Goal: Task Accomplishment & Management: Manage account settings

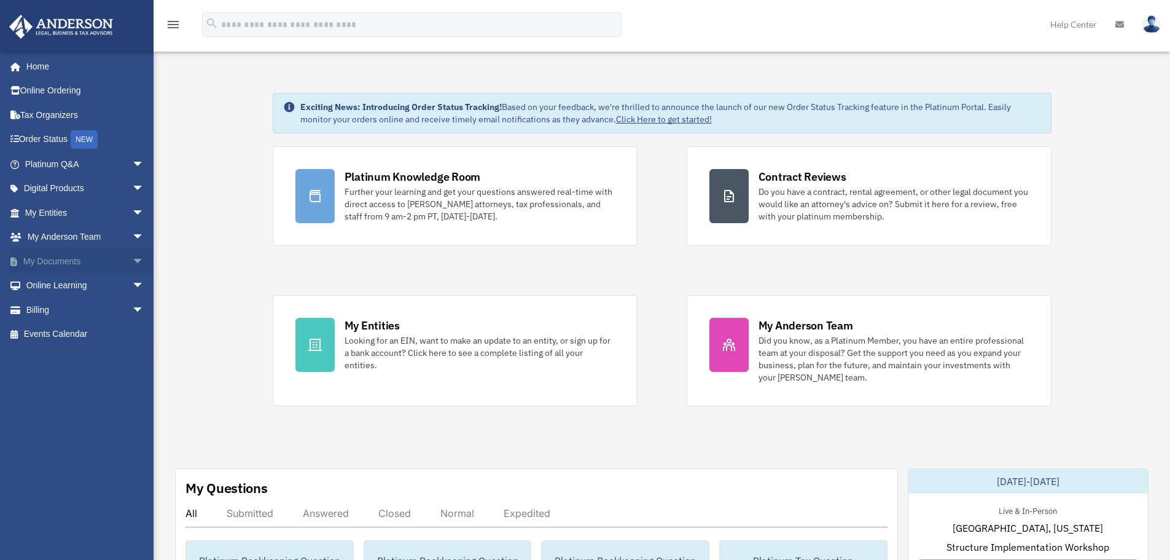
click at [84, 256] on link "My Documents arrow_drop_down" at bounding box center [86, 261] width 154 height 25
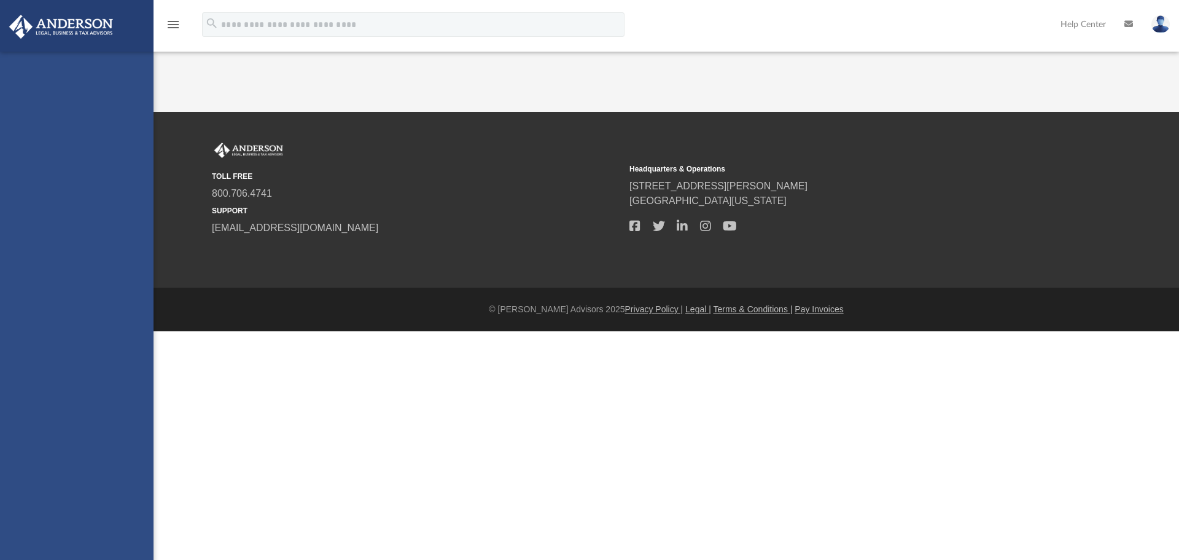
click at [76, 263] on div "[EMAIL_ADDRESS][DOMAIN_NAME] Sign Out [EMAIL_ADDRESS][DOMAIN_NAME] Home Online …" at bounding box center [77, 332] width 154 height 560
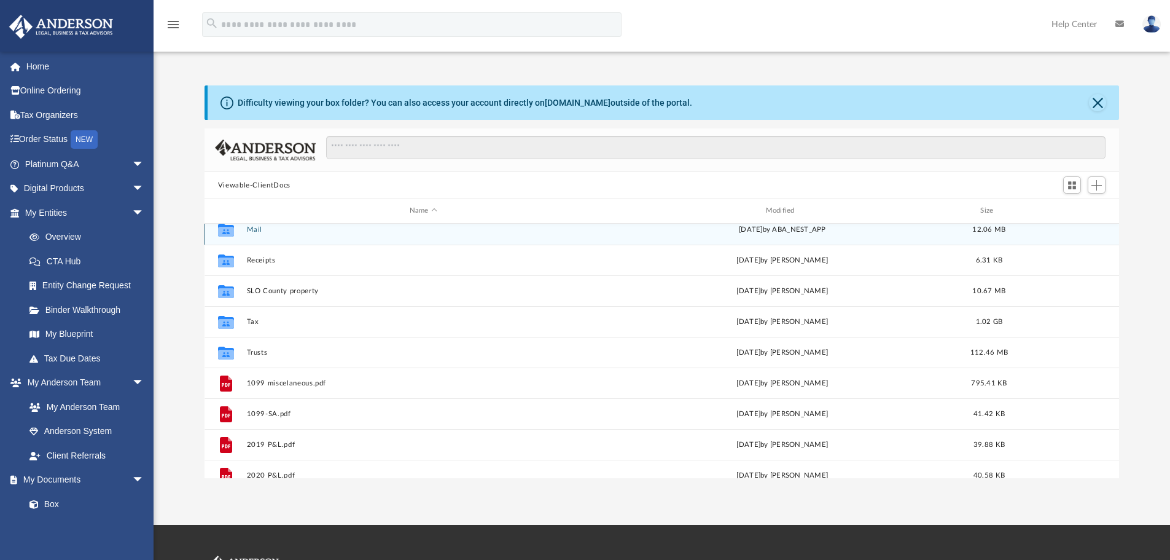
scroll to position [123, 0]
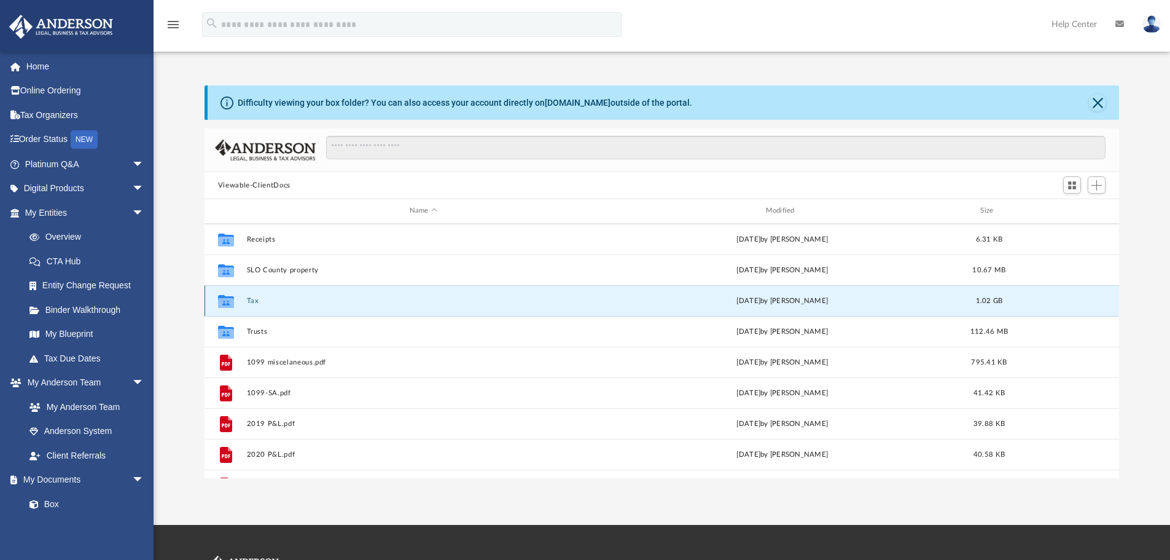
click at [253, 298] on button "Tax" at bounding box center [423, 301] width 354 height 8
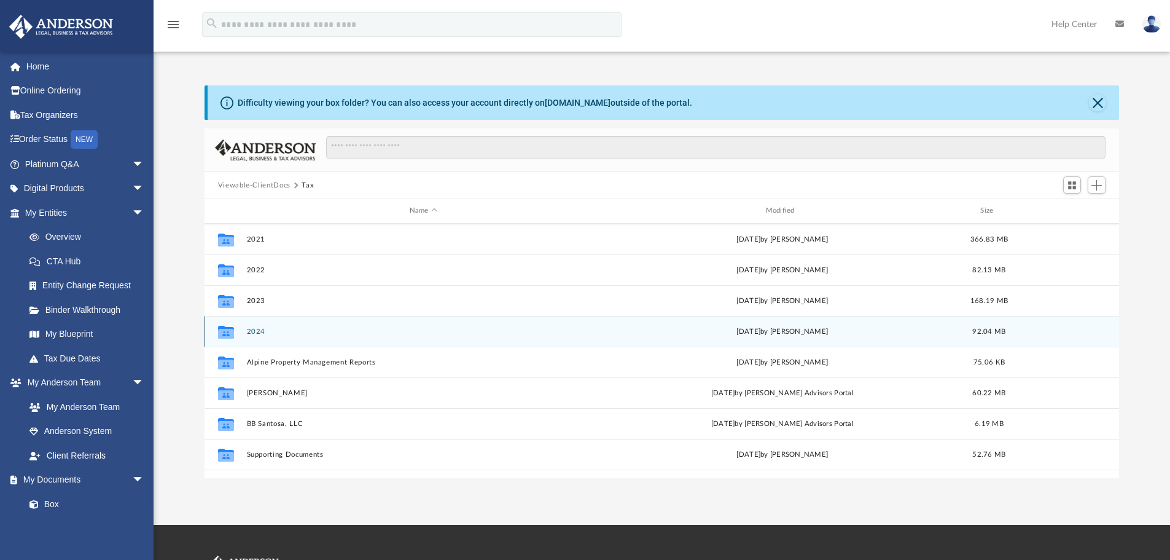
click at [254, 333] on button "2024" at bounding box center [423, 331] width 354 height 8
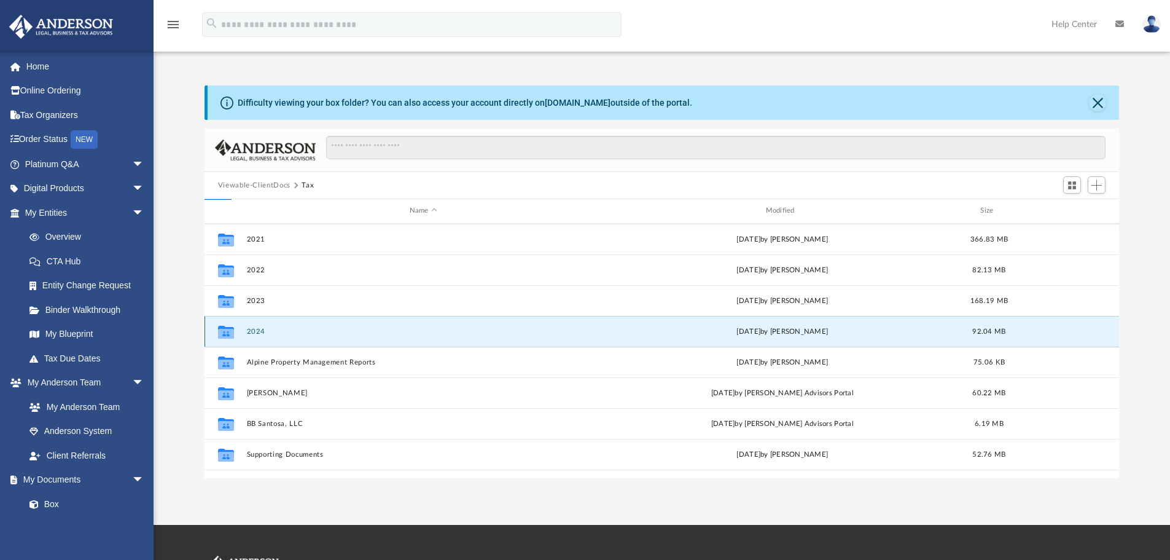
scroll to position [0, 0]
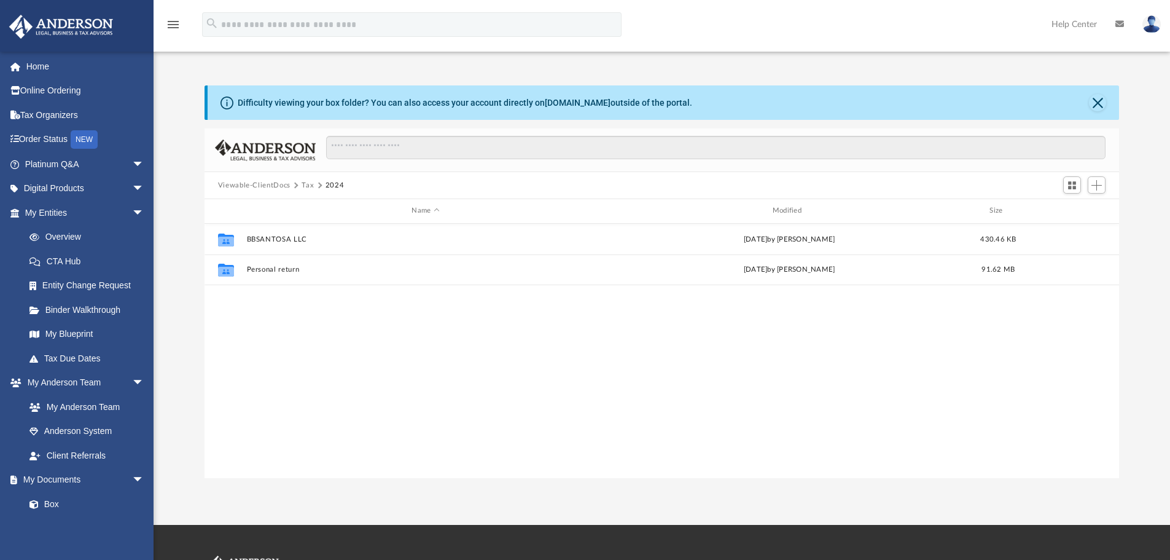
click at [254, 333] on div "Collaborated Folder BBSANTOSA LLC [DATE] by [PERSON_NAME] 430.46 KB Collaborate…" at bounding box center [662, 351] width 915 height 254
click at [261, 221] on div "Name Modified Size" at bounding box center [662, 211] width 915 height 25
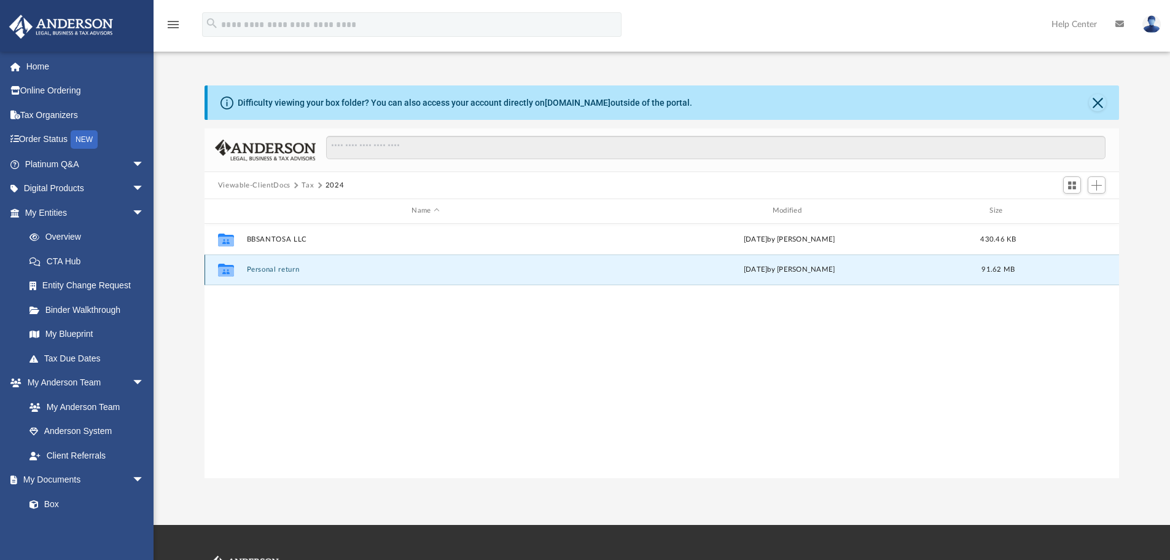
click at [282, 271] on button "Personal return" at bounding box center [425, 269] width 358 height 8
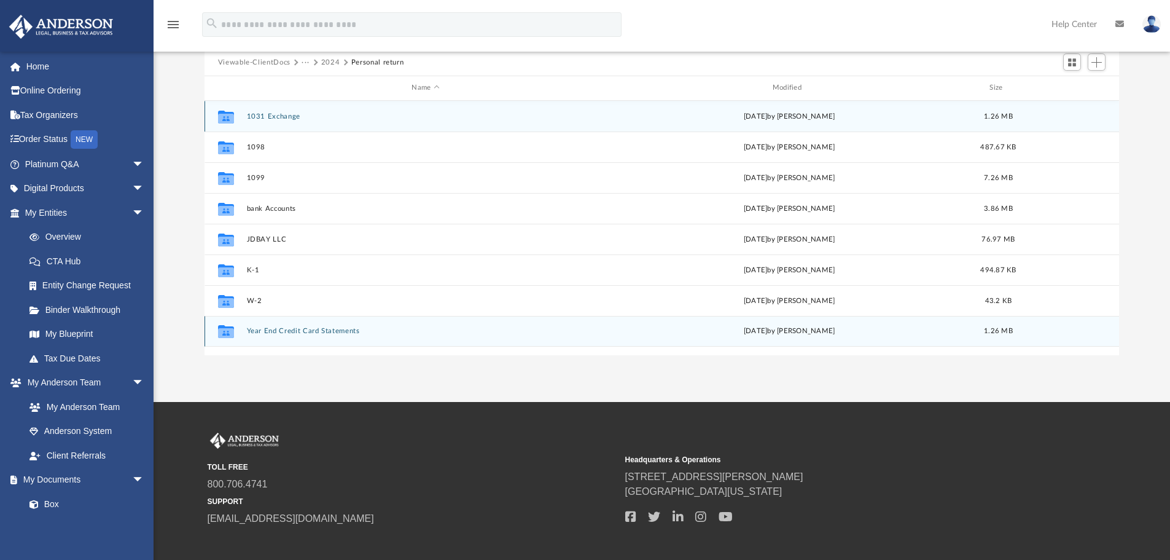
scroll to position [61, 0]
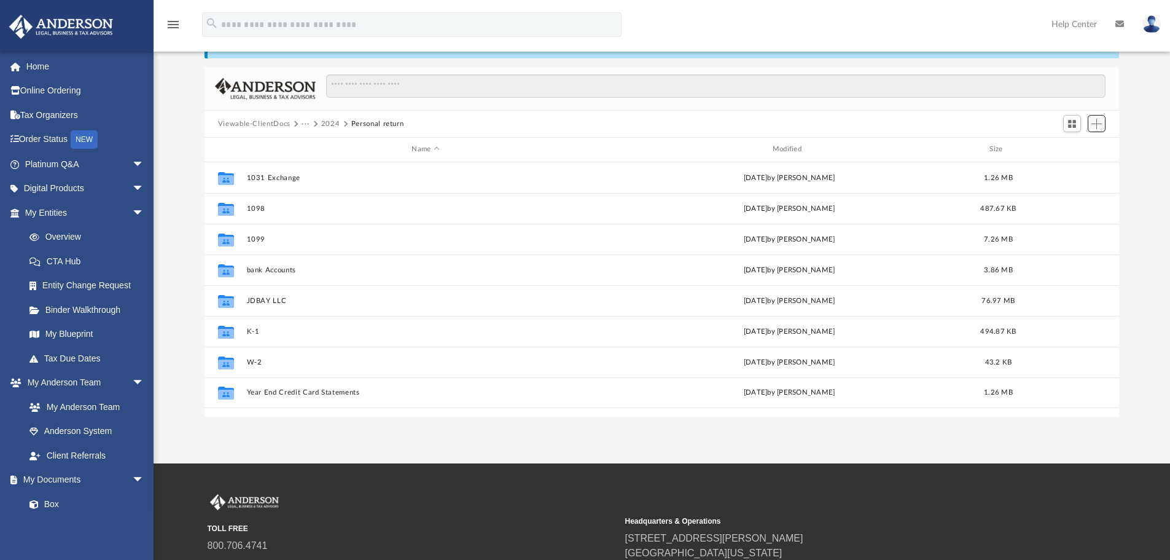
click at [1093, 123] on span "Add" at bounding box center [1097, 124] width 10 height 10
click at [1078, 146] on li "Upload" at bounding box center [1079, 148] width 39 height 13
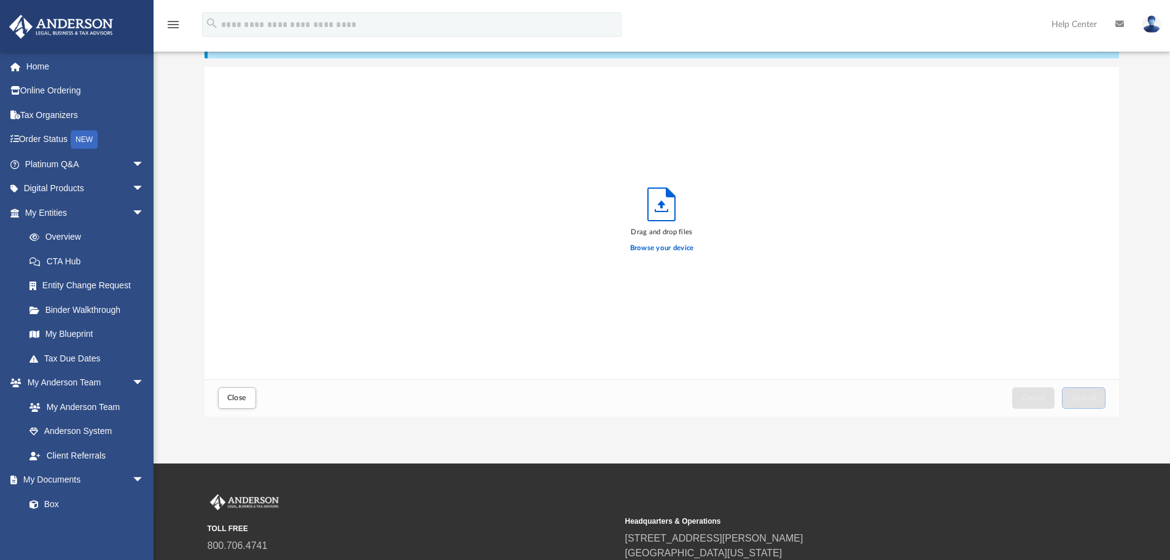
scroll to position [302, 905]
click at [661, 246] on label "Browse your device" at bounding box center [662, 248] width 64 height 11
click at [0, 0] on input "Browse your device" at bounding box center [0, 0] width 0 height 0
click at [1087, 402] on button "Upload" at bounding box center [1084, 397] width 44 height 21
